Goal: Task Accomplishment & Management: Manage account settings

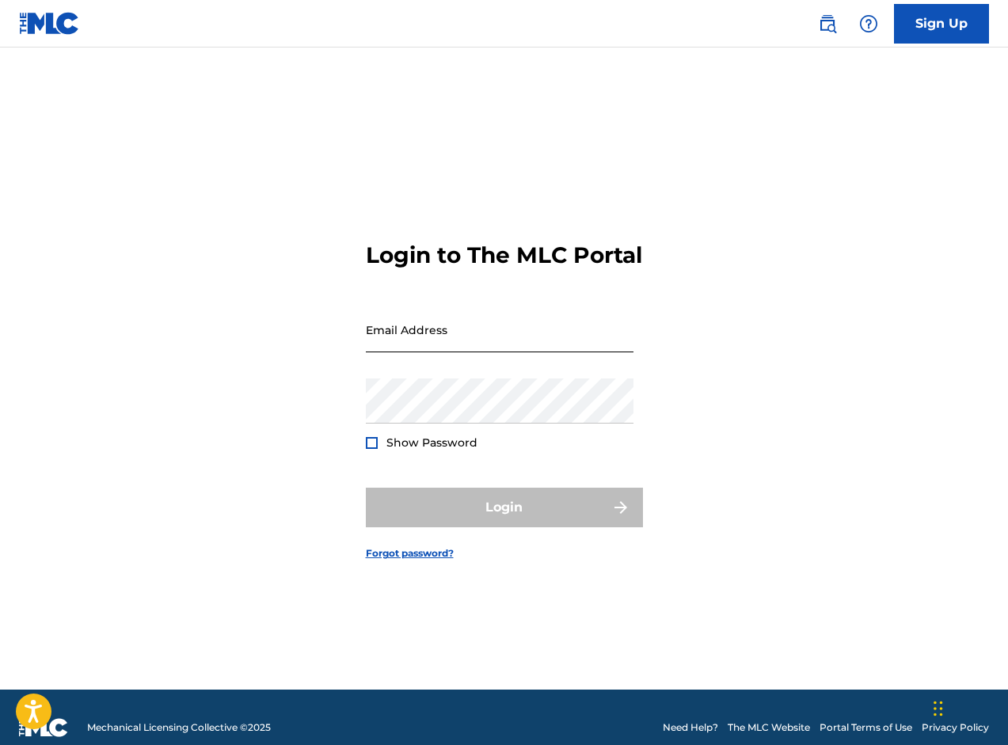
click at [474, 326] on input "Email Address" at bounding box center [500, 329] width 268 height 45
type input "[EMAIL_ADDRESS][DOMAIN_NAME]"
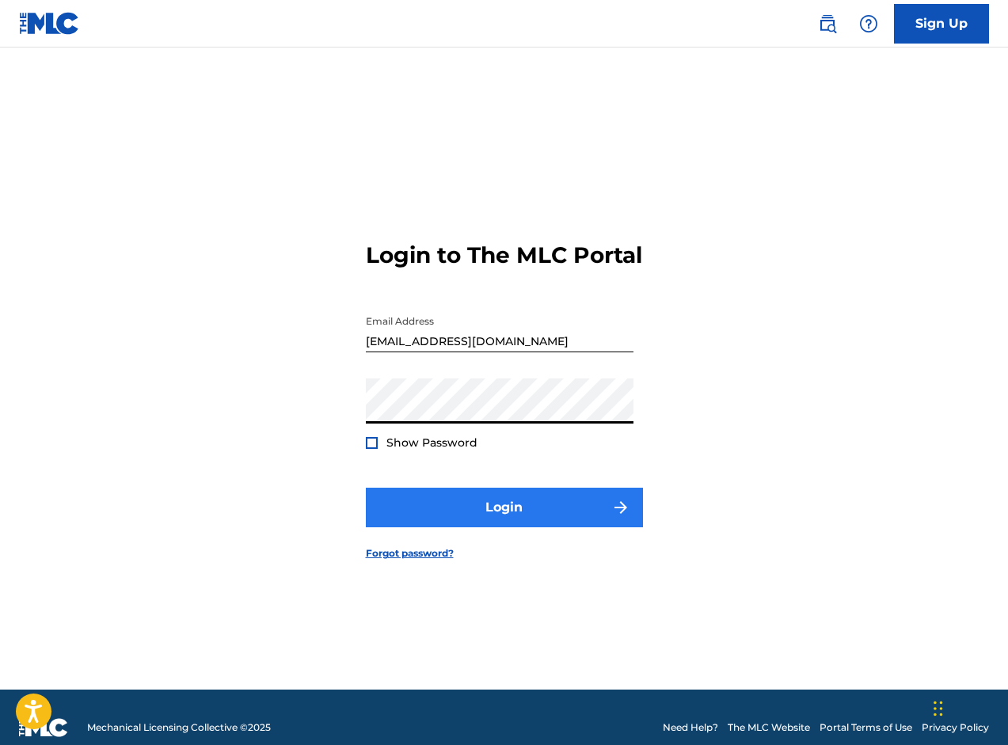
click at [469, 516] on button "Login" at bounding box center [504, 508] width 277 height 40
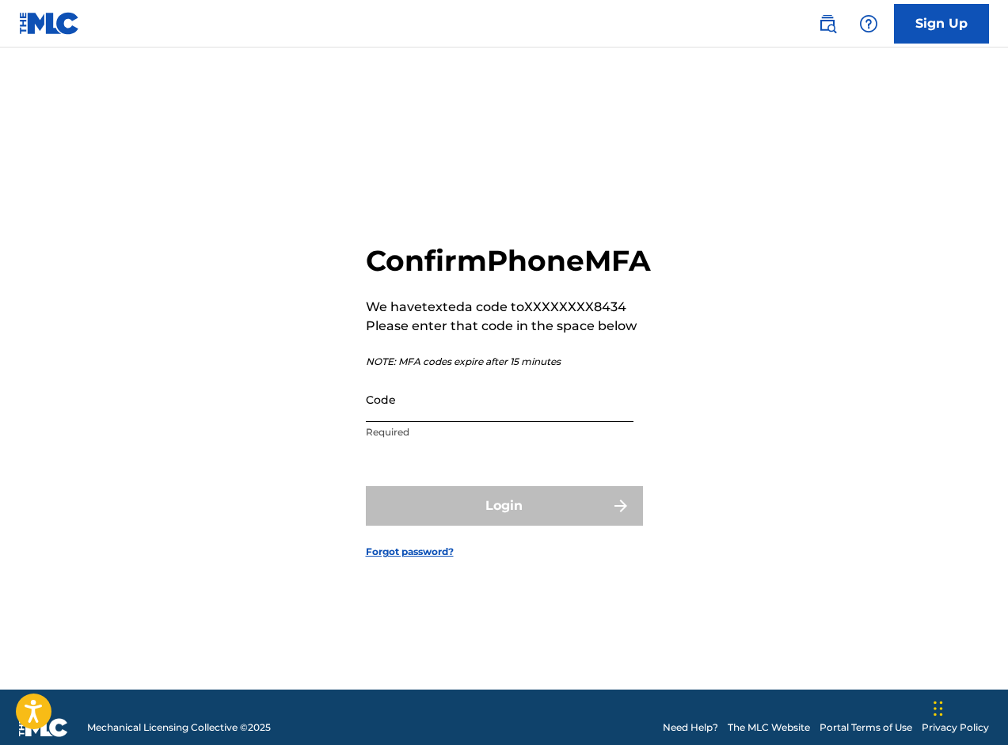
click at [445, 420] on input "Code" at bounding box center [500, 399] width 268 height 45
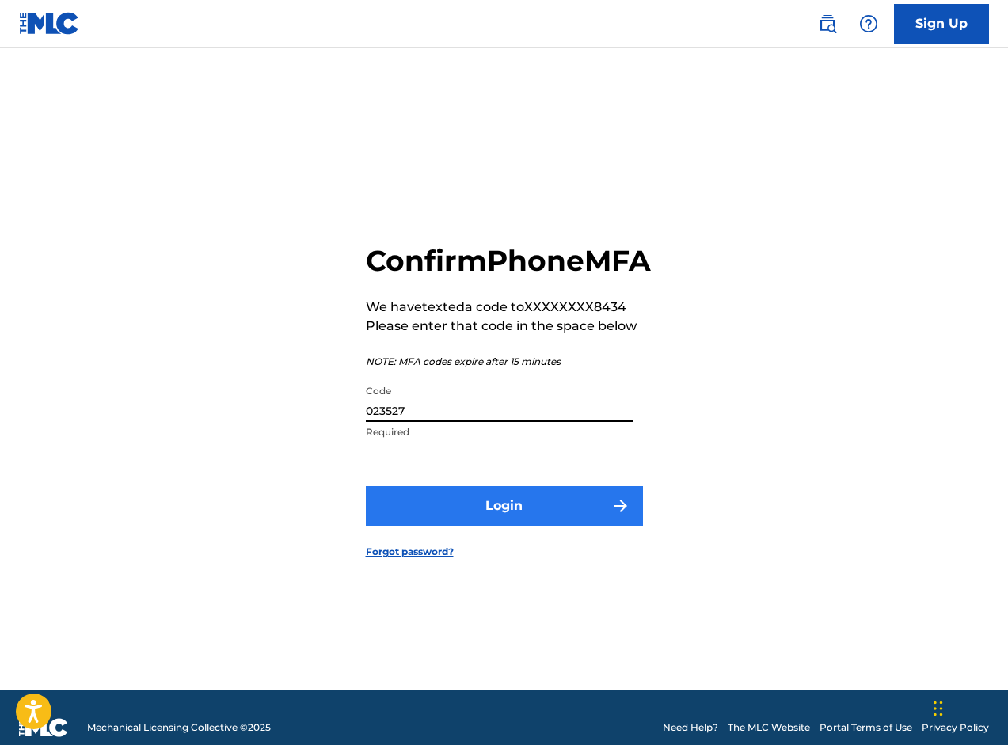
type input "023527"
click at [444, 514] on button "Login" at bounding box center [504, 506] width 277 height 40
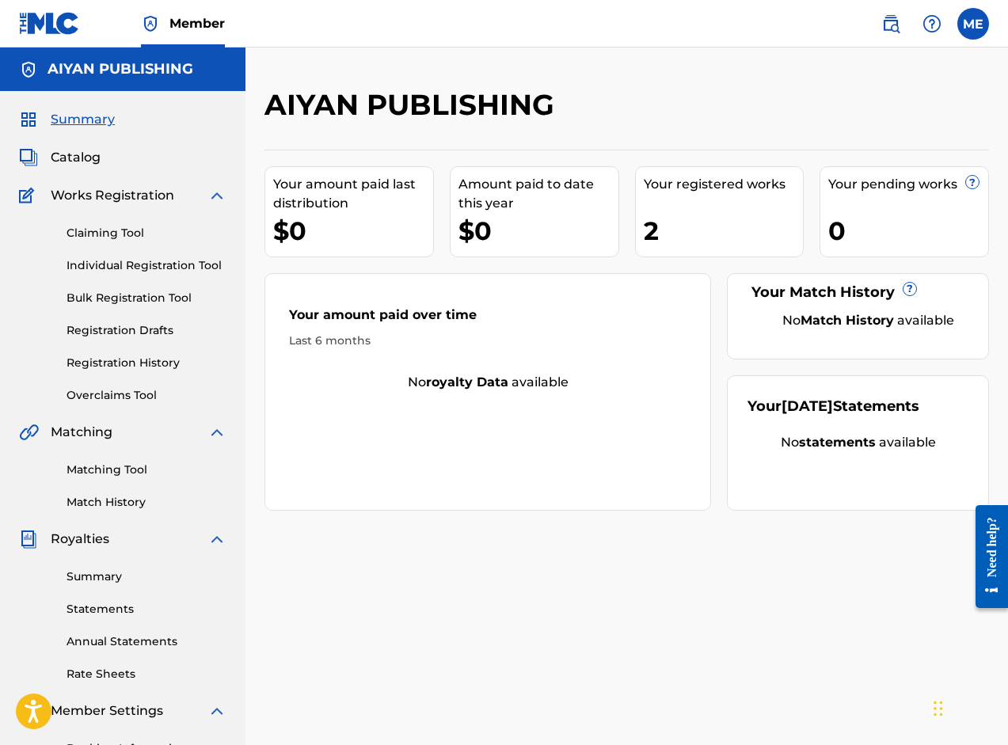
click at [737, 192] on div "Your registered works" at bounding box center [724, 184] width 160 height 19
click at [736, 175] on div "Your registered works" at bounding box center [724, 184] width 160 height 19
click at [129, 193] on span "Works Registration" at bounding box center [113, 195] width 124 height 19
click at [85, 162] on span "Catalog" at bounding box center [76, 157] width 50 height 19
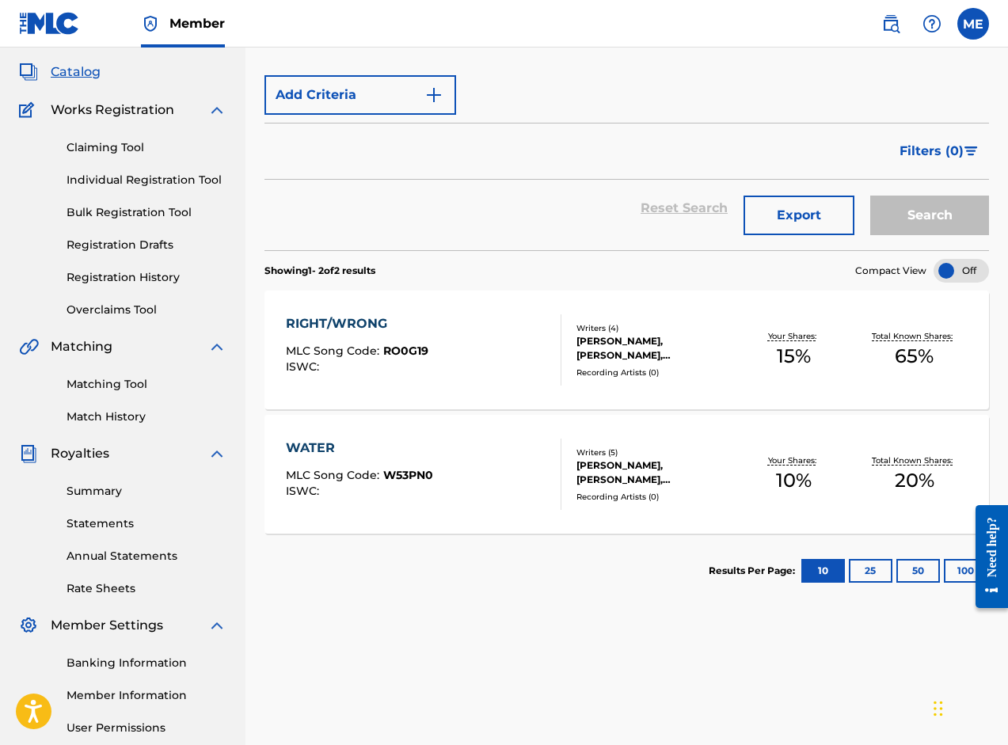
scroll to position [86, 0]
click at [392, 333] on div "RIGHT/WRONG MLC Song Code : RO0G19 ISWC :" at bounding box center [357, 349] width 143 height 71
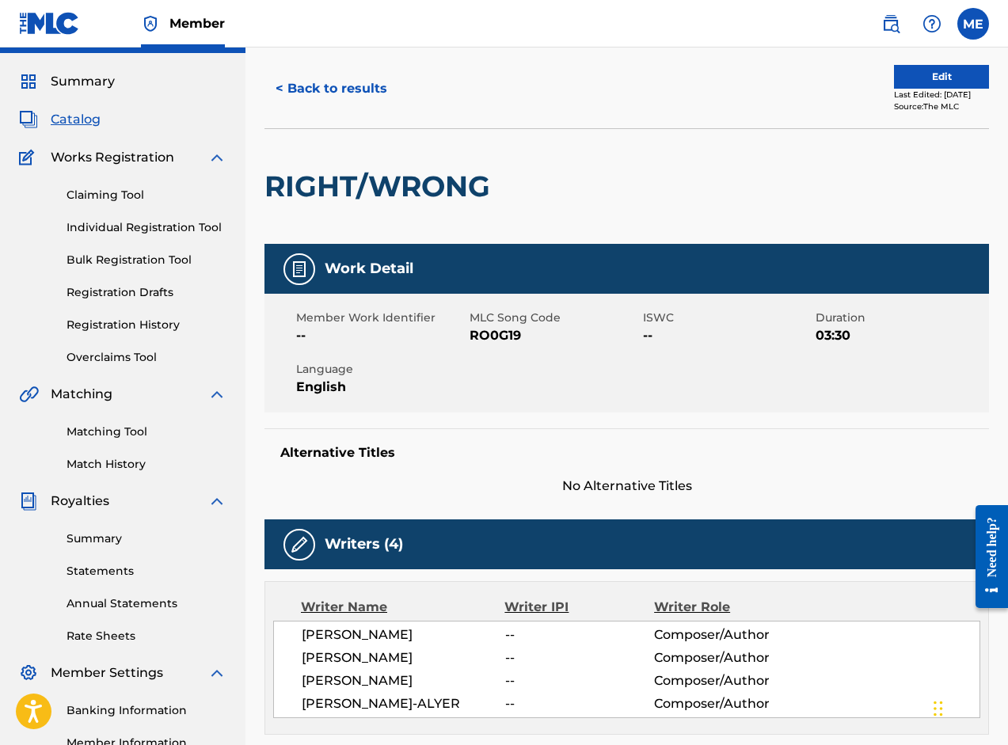
scroll to position [18, 0]
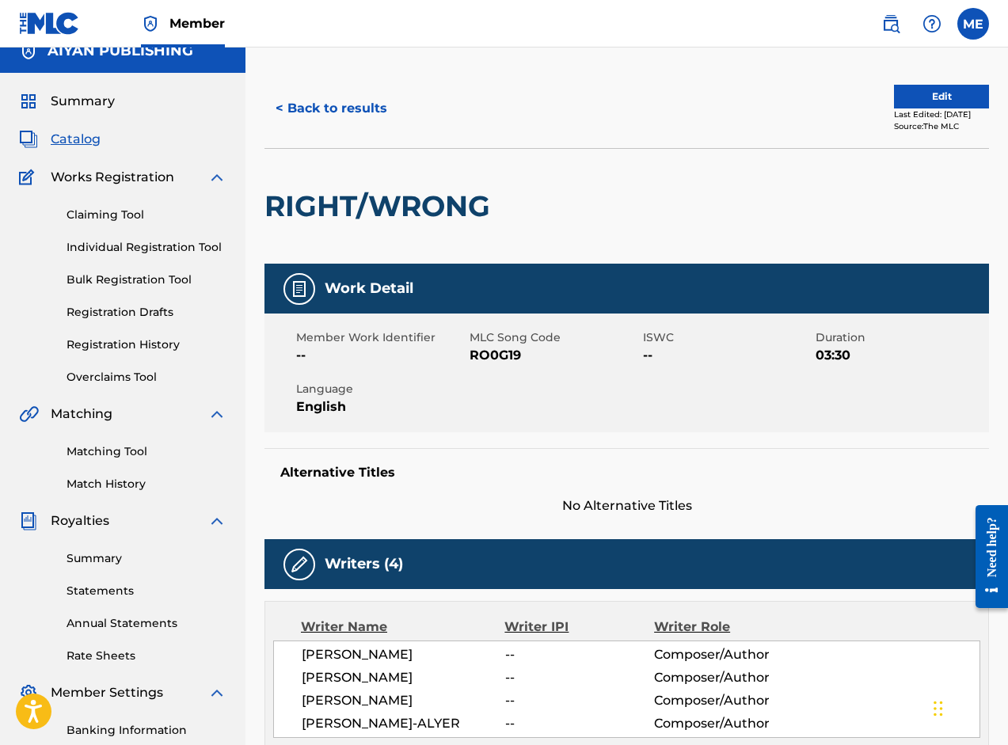
click at [76, 136] on span "Catalog" at bounding box center [76, 139] width 50 height 19
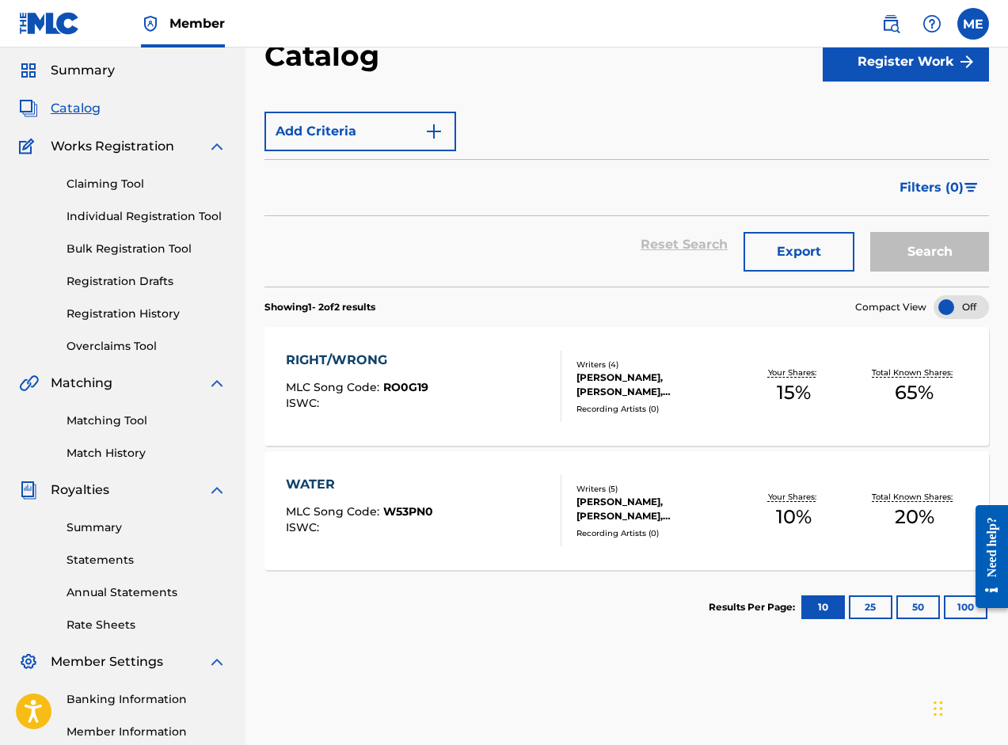
scroll to position [56, 0]
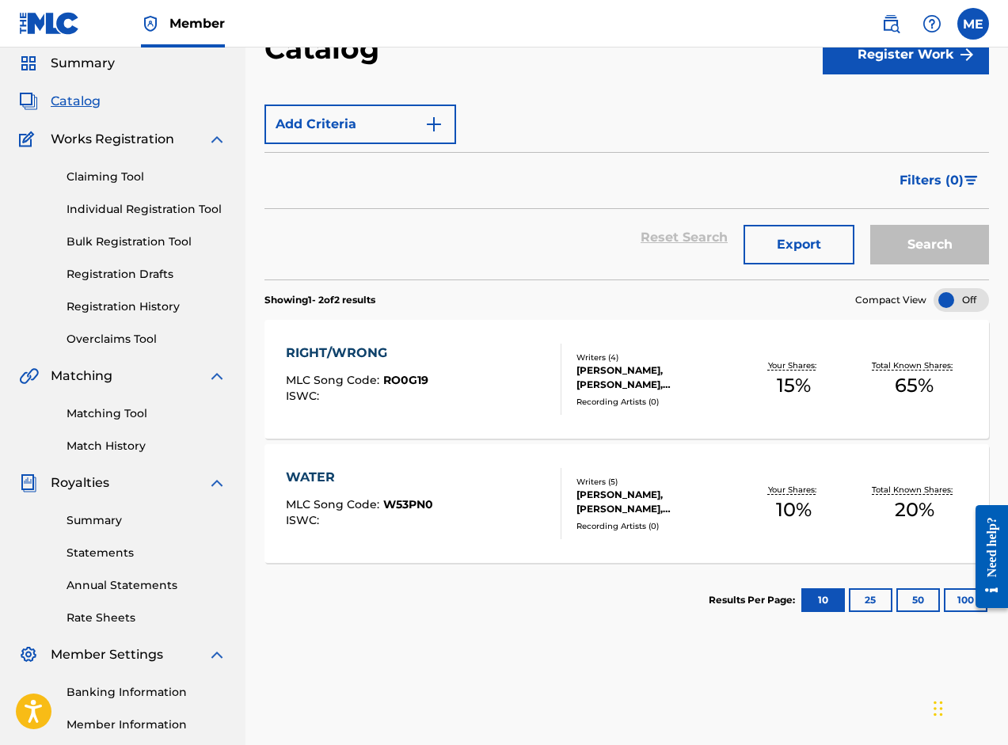
click at [95, 479] on span "Royalties" at bounding box center [80, 483] width 59 height 19
click at [97, 521] on link "Summary" at bounding box center [147, 521] width 160 height 17
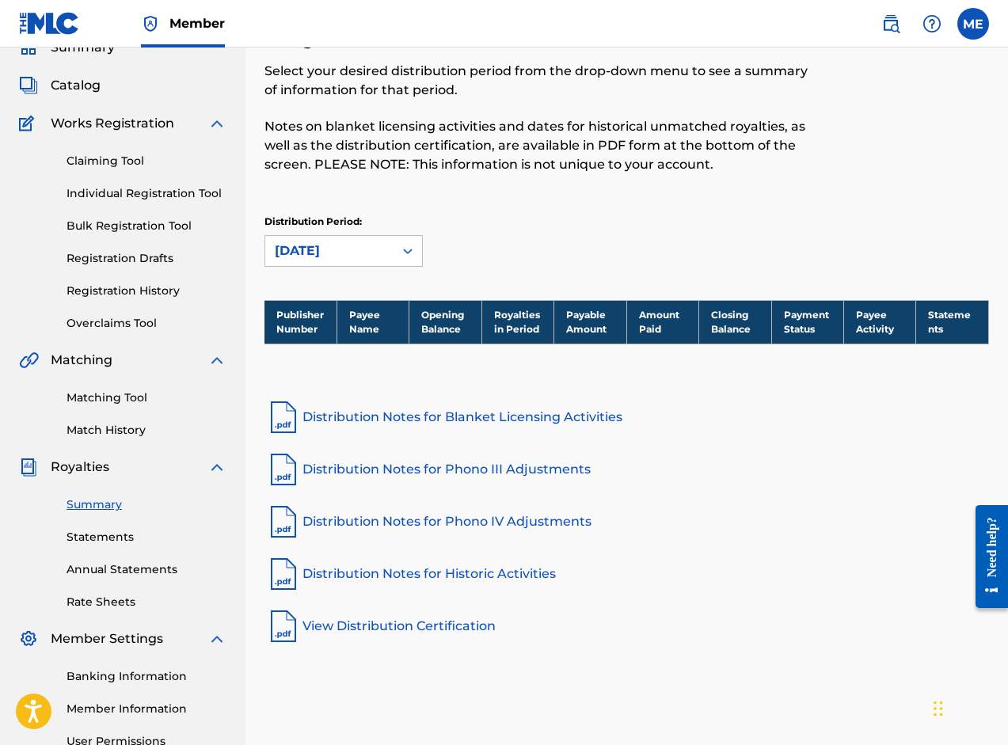
scroll to position [85, 0]
